Goal: Information Seeking & Learning: Find specific fact

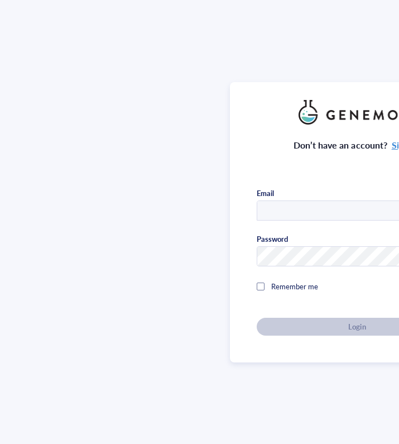
click at [16, 119] on div "Don’t have an account? Sign up Email Password Remember me Forgot password? Login" at bounding box center [357, 222] width 715 height 444
click at [302, 203] on input "text" at bounding box center [357, 211] width 200 height 20
type input "[PERSON_NAME][EMAIL_ADDRESS][PERSON_NAME][DOMAIN_NAME]"
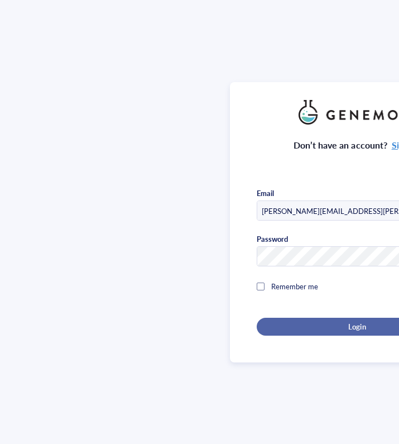
click at [302, 328] on div "Login" at bounding box center [357, 327] width 165 height 10
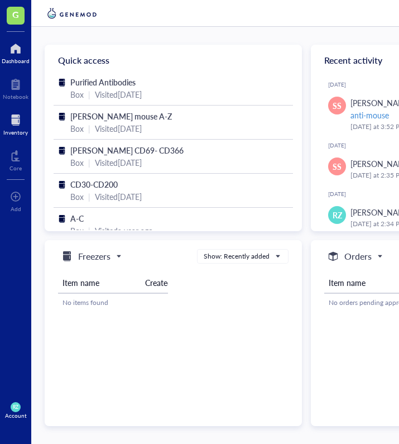
click at [19, 116] on div at bounding box center [15, 120] width 25 height 18
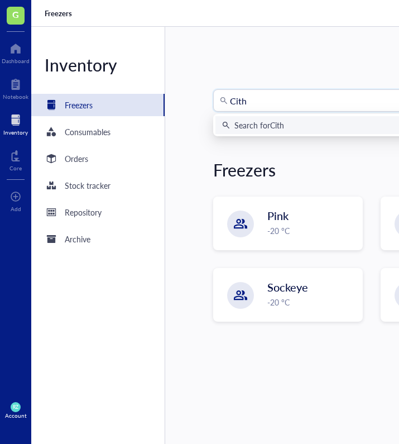
type input "Cith3"
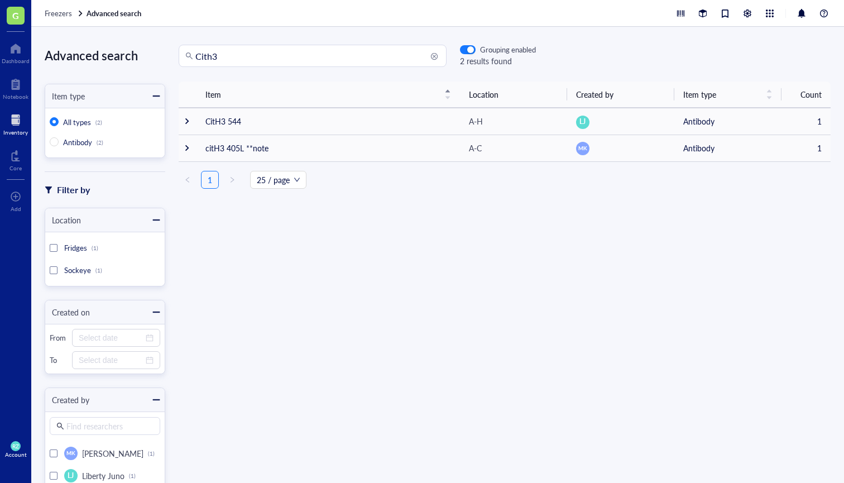
click at [227, 59] on input "Cith3" at bounding box center [317, 55] width 245 height 21
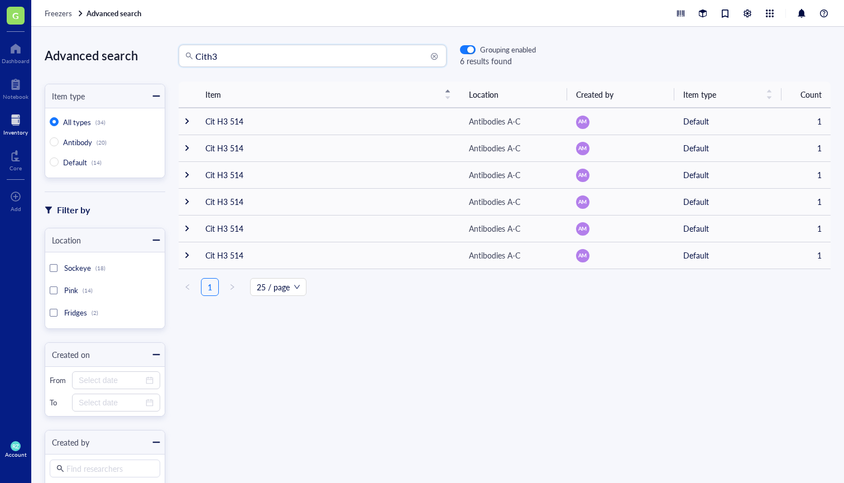
type input "Cith3"
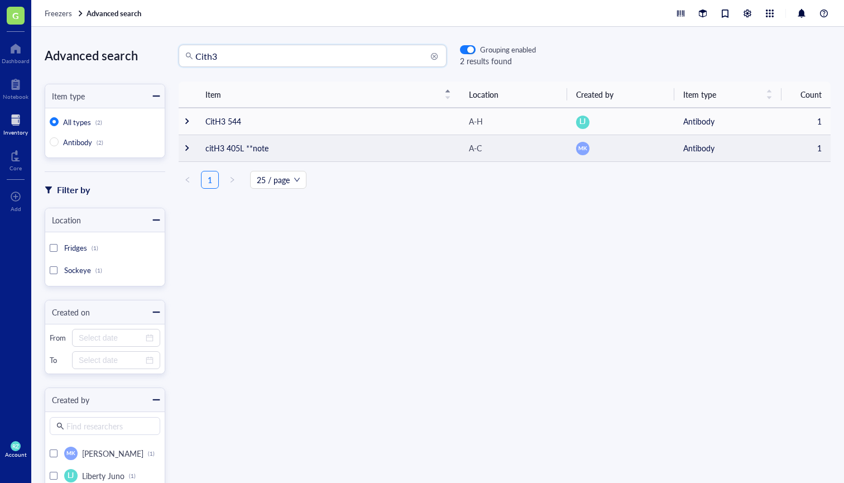
click at [265, 144] on td "citH3 405L **note" at bounding box center [329, 148] width 264 height 27
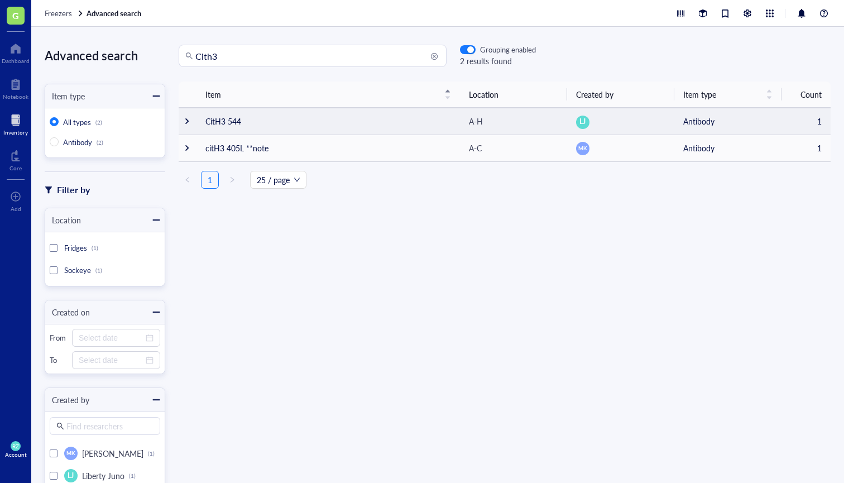
click at [240, 121] on td "CitH3 544" at bounding box center [329, 121] width 264 height 27
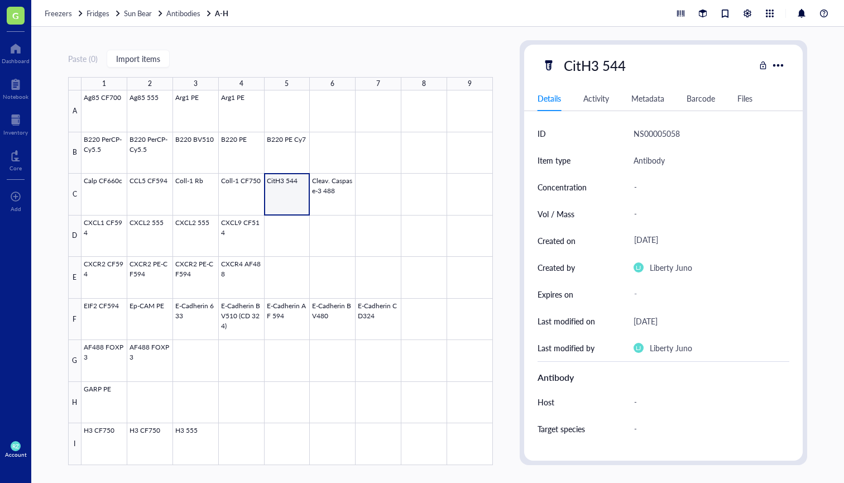
scroll to position [2, 0]
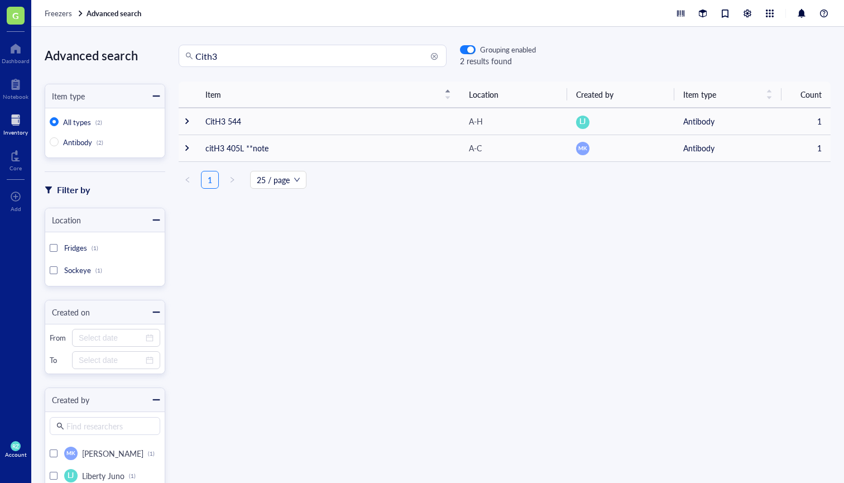
click at [238, 60] on input "Cith3" at bounding box center [317, 55] width 245 height 21
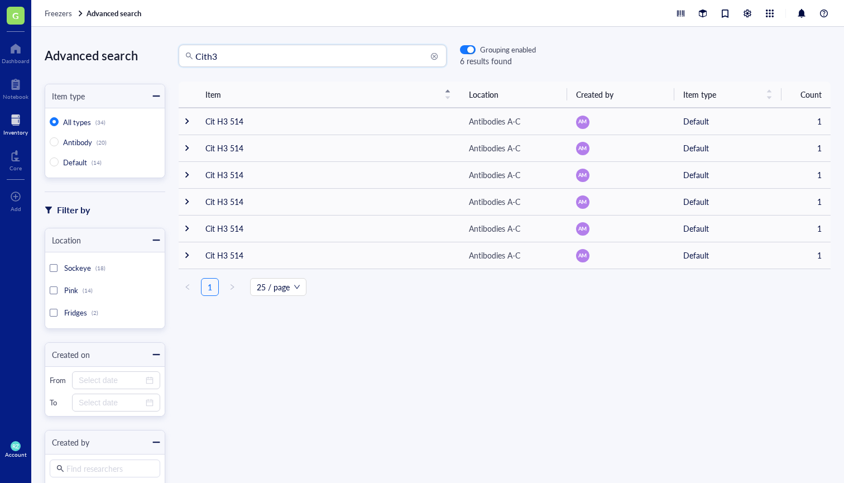
type input "Cith3"
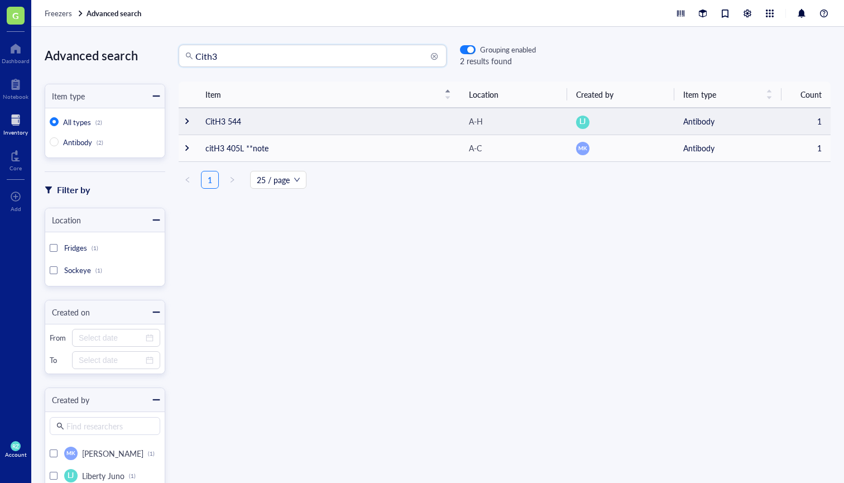
click at [233, 127] on td "CitH3 544" at bounding box center [329, 121] width 264 height 27
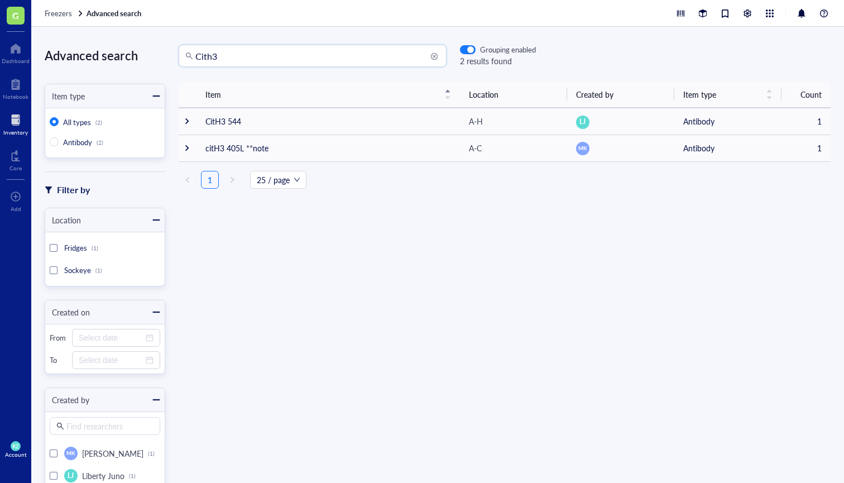
click at [274, 53] on input "Cith3" at bounding box center [317, 55] width 245 height 21
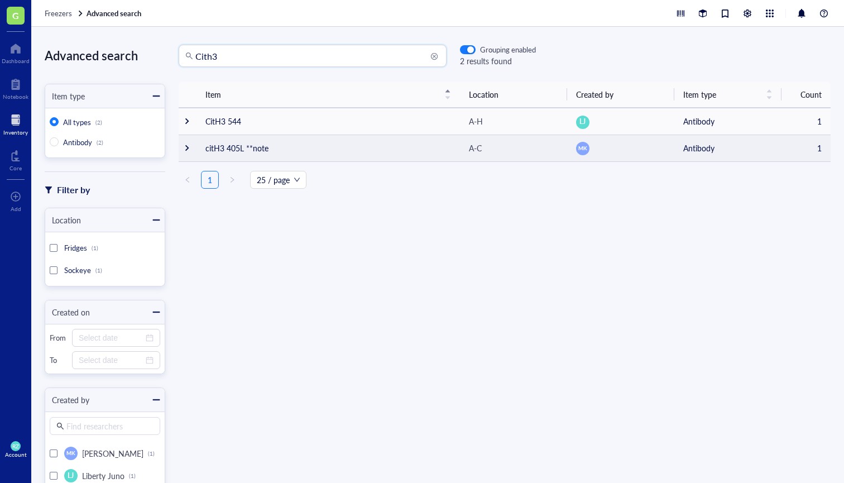
click at [238, 146] on td "citH3 405L **note" at bounding box center [329, 148] width 264 height 27
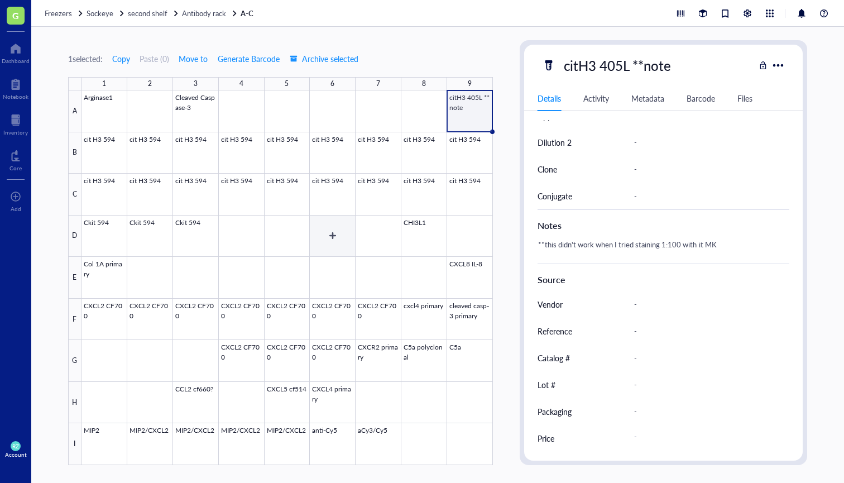
scroll to position [421, 0]
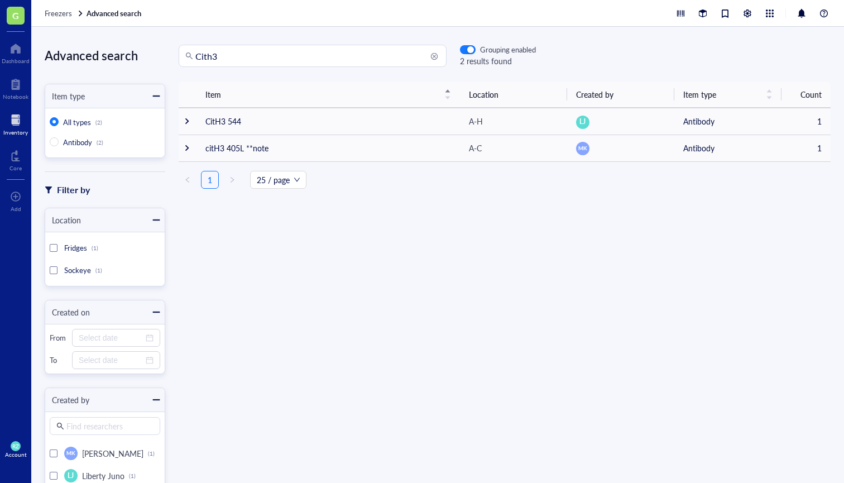
click at [238, 47] on input "Cith3" at bounding box center [317, 55] width 245 height 21
click at [235, 60] on input "Cith3" at bounding box center [317, 55] width 245 height 21
type input "Cit h3"
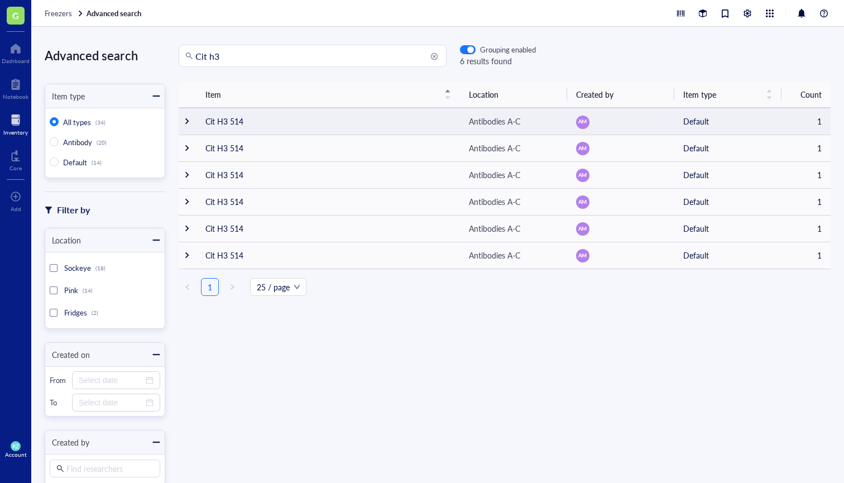
click at [230, 120] on td "Cit H3 514" at bounding box center [329, 121] width 264 height 27
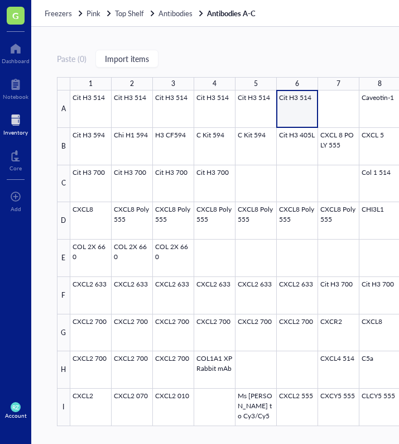
click at [13, 130] on div "Inventory" at bounding box center [15, 132] width 25 height 7
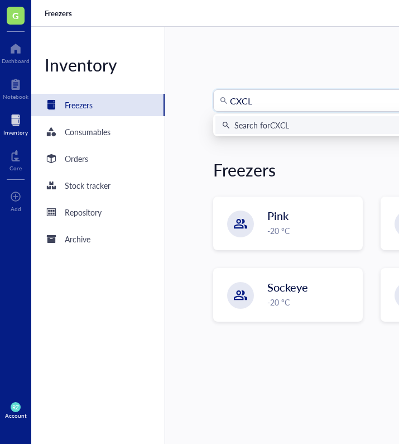
type input "CXCL2"
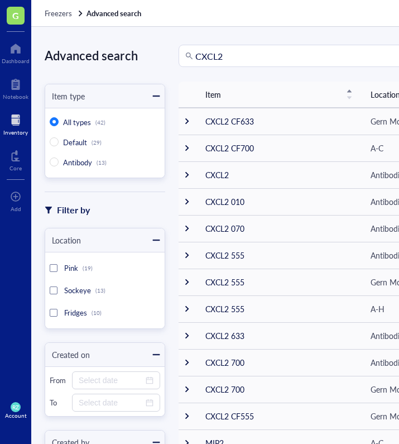
click at [261, 43] on div "Advanced search Item type All types (42) Default (29) Antibody (13) Filter by L…" at bounding box center [388, 235] width 715 height 417
click at [235, 60] on input "CXCL2" at bounding box center [317, 55] width 245 height 21
type input "C"
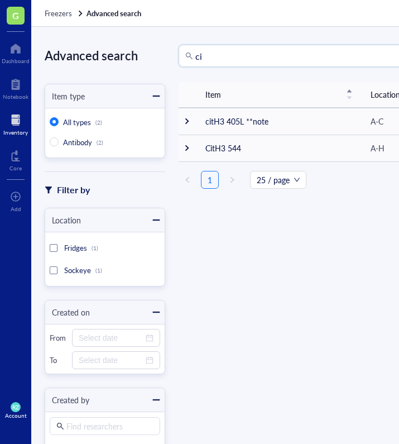
type input "c"
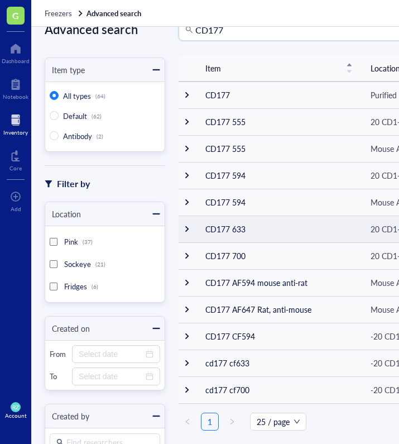
scroll to position [20, 0]
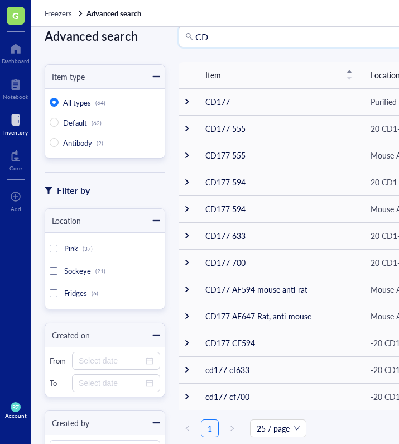
type input "C"
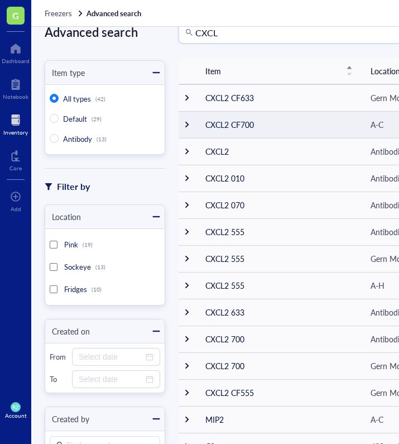
scroll to position [22, 0]
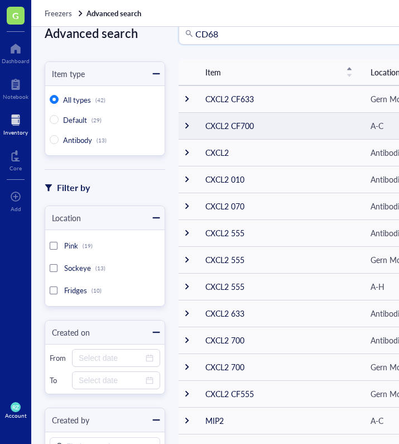
type input "CD68"
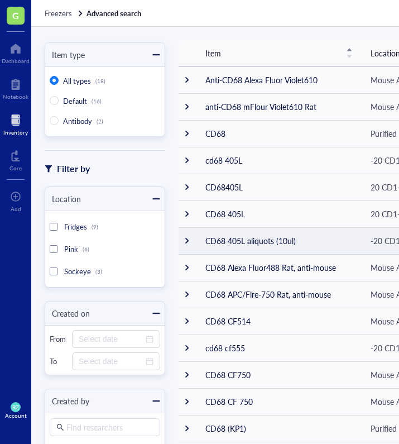
scroll to position [48, 0]
